Goal: Task Accomplishment & Management: Use online tool/utility

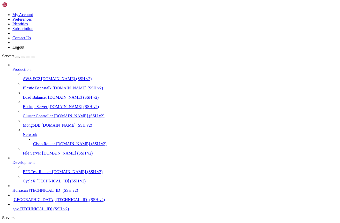
scroll to position [837, 0]
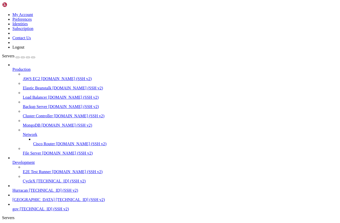
scroll to position [0, 0]
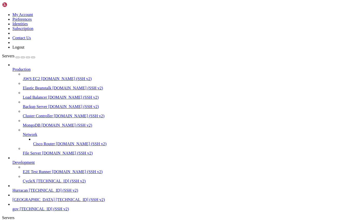
type input "/home/admin/shops/9231f65d"
drag, startPoint x: 291, startPoint y: 35, endPoint x: 307, endPoint y: 34, distance: 15.8
drag, startPoint x: 138, startPoint y: 123, endPoint x: 107, endPoint y: 123, distance: 30.8
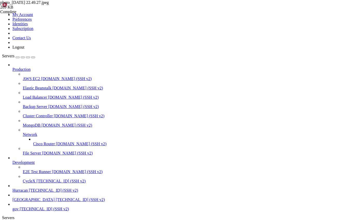
drag, startPoint x: 75, startPoint y: 122, endPoint x: 116, endPoint y: 121, distance: 40.7
click at [49, 5] on span "photo_2025-09-23 22.49.27.jpeg" at bounding box center [24, 2] width 49 height 4
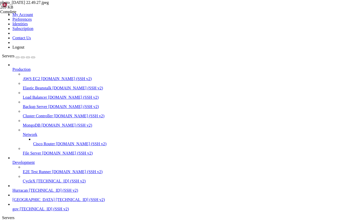
click at [28, 223] on span "Hurracan" at bounding box center [20, 227] width 16 height 4
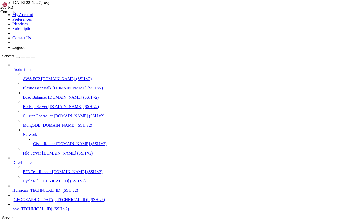
scroll to position [1534, 0]
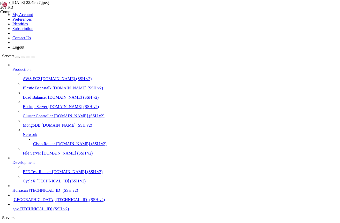
scroll to position [3437, 0]
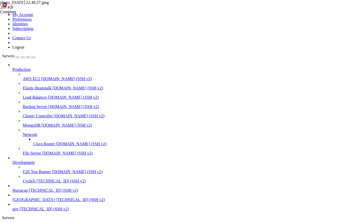
scroll to position [8169, 0]
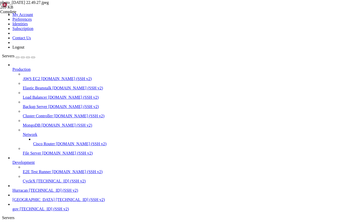
scroll to position [12259, 0]
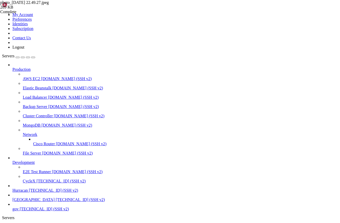
scroll to position [13144, 0]
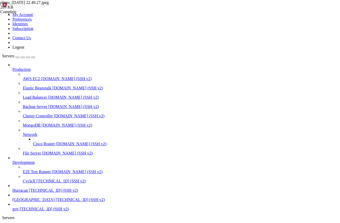
scroll to position [41, 0]
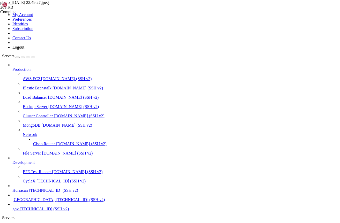
drag, startPoint x: 256, startPoint y: 421, endPoint x: 253, endPoint y: 421, distance: 3.4
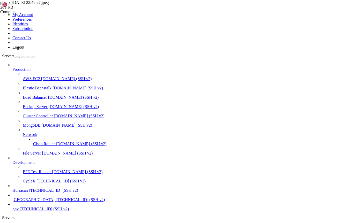
drag, startPoint x: 252, startPoint y: 422, endPoint x: 256, endPoint y: 421, distance: 4.2
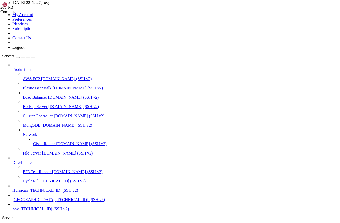
drag, startPoint x: 252, startPoint y: 421, endPoint x: 258, endPoint y: 422, distance: 6.0
drag, startPoint x: 266, startPoint y: 422, endPoint x: 268, endPoint y: 425, distance: 3.4
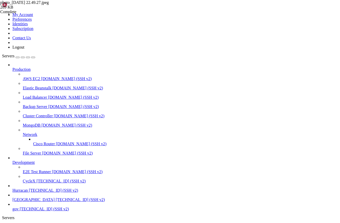
drag, startPoint x: 268, startPoint y: 427, endPoint x: 266, endPoint y: 418, distance: 8.5
drag, startPoint x: 264, startPoint y: 417, endPoint x: 267, endPoint y: 410, distance: 7.9
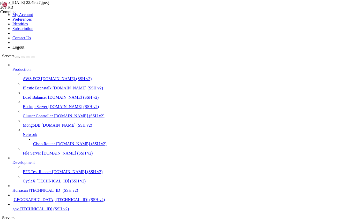
click at [28, 193] on span "Hurracan" at bounding box center [20, 190] width 16 height 4
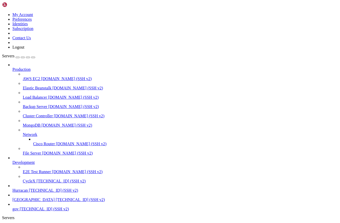
type input "/home/admin"
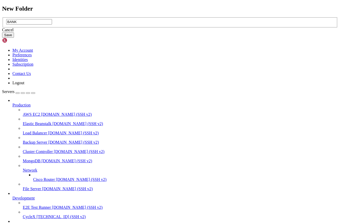
type input "BANK"
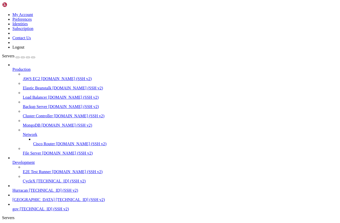
scroll to position [0, 0]
type input "/home/admin/BANK"
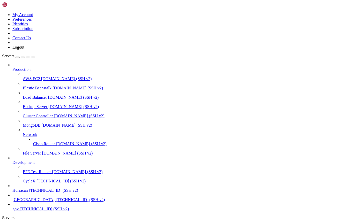
drag, startPoint x: 123, startPoint y: 18, endPoint x: 69, endPoint y: 21, distance: 54.1
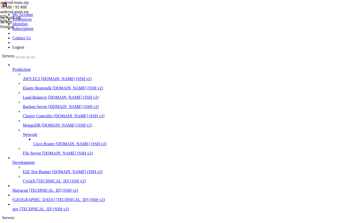
drag, startPoint x: 123, startPoint y: 17, endPoint x: 70, endPoint y: 17, distance: 53.0
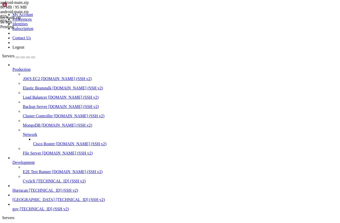
click at [28, 223] on span "Hurracan" at bounding box center [20, 227] width 16 height 4
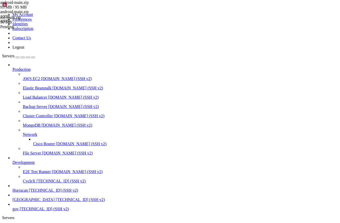
click at [28, 223] on span "Hurracan" at bounding box center [20, 227] width 16 height 4
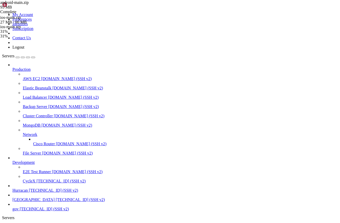
click at [28, 223] on span "Hurracan" at bounding box center [20, 227] width 16 height 4
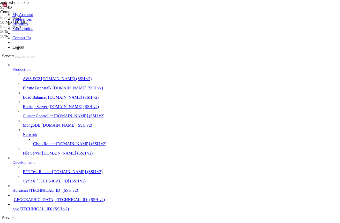
click at [28, 223] on span "Hurracan" at bounding box center [20, 227] width 16 height 4
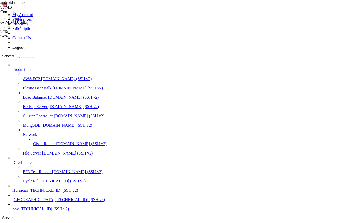
click at [28, 223] on span "Hurracan" at bounding box center [20, 227] width 16 height 4
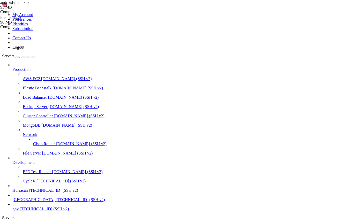
scroll to position [247, 0]
click at [28, 223] on span "Hurracan" at bounding box center [20, 227] width 16 height 4
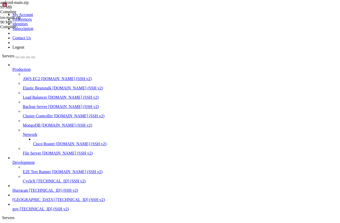
scroll to position [254, 0]
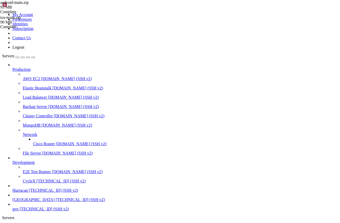
type input "/home/admin/BANK"
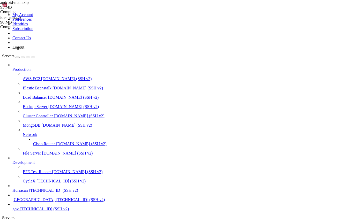
click at [12, 223] on icon at bounding box center [12, 227] width 0 height 4
drag, startPoint x: 194, startPoint y: 469, endPoint x: 202, endPoint y: 470, distance: 8.8
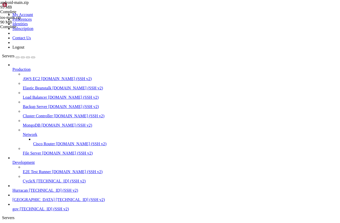
drag, startPoint x: 202, startPoint y: 468, endPoint x: 209, endPoint y: 465, distance: 8.2
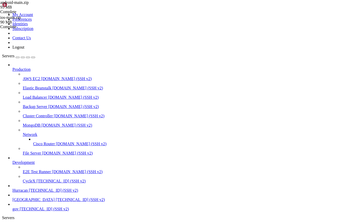
scroll to position [1295, 0]
